Goal: Information Seeking & Learning: Learn about a topic

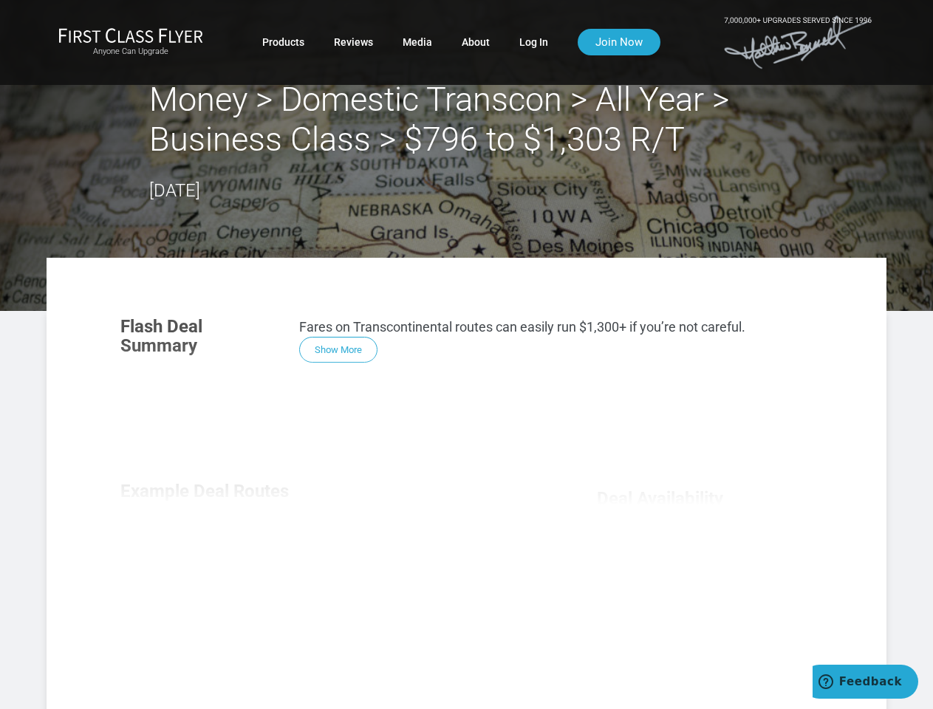
click at [466, 355] on div "Flash Deal Summary Fares on Transcontinental routes can easily run $1,300+ if y…" at bounding box center [467, 510] width 722 height 417
click at [466, 483] on div "Flash Deal Summary Fares on Transcontinental routes can easily run $1,300+ if y…" at bounding box center [467, 510] width 722 height 417
click at [338, 349] on div "Flash Deal Summary Fares on Transcontinental routes can easily run $1,300+ if y…" at bounding box center [467, 510] width 722 height 417
click at [210, 554] on div "Flash Deal Summary Fares on Transcontinental routes can easily run $1,300+ if y…" at bounding box center [467, 510] width 722 height 417
click at [331, 553] on div "Flash Deal Summary Fares on Transcontinental routes can easily run $1,300+ if y…" at bounding box center [467, 510] width 722 height 417
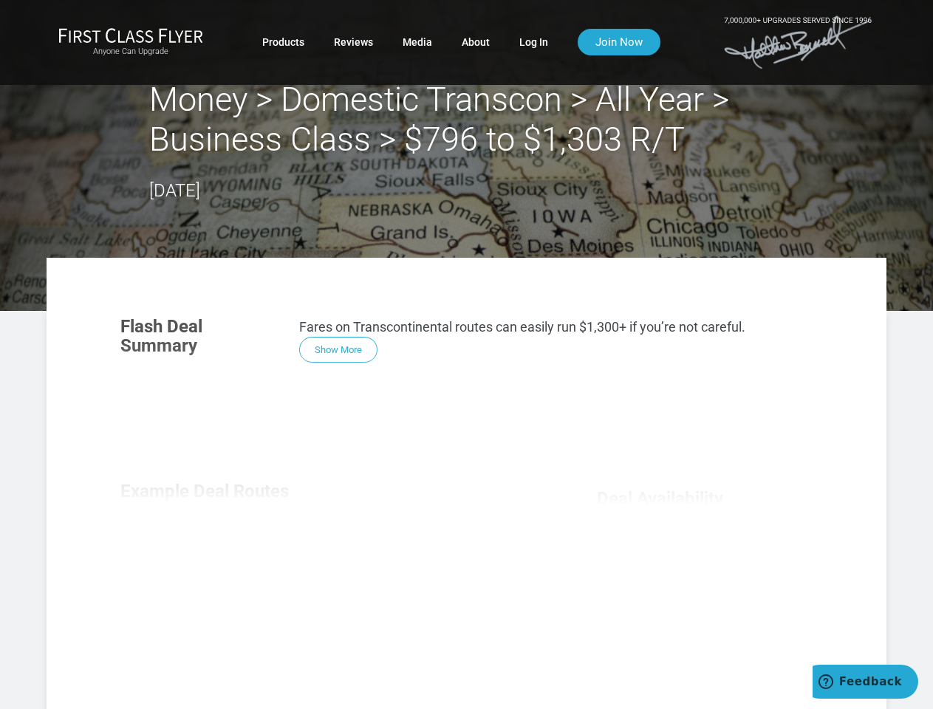
click at [452, 554] on div "Flash Deal Summary Fares on Transcontinental routes can easily run $1,300+ if y…" at bounding box center [467, 510] width 722 height 417
click at [330, 652] on div "Flash Deal Summary Fares on Transcontinental routes can easily run $1,300+ if y…" at bounding box center [467, 510] width 722 height 417
click at [331, 652] on div "Flash Deal Summary Fares on Transcontinental routes can easily run $1,300+ if y…" at bounding box center [467, 510] width 722 height 417
click at [705, 634] on div "Flash Deal Summary Fares on Transcontinental routes can easily run $1,300+ if y…" at bounding box center [467, 510] width 722 height 417
click at [865, 682] on span "Feedback" at bounding box center [870, 681] width 63 height 13
